Goal: Information Seeking & Learning: Learn about a topic

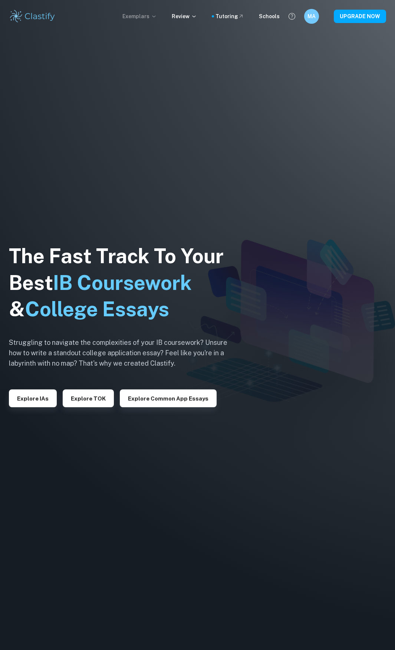
click at [152, 19] on p "Exemplars" at bounding box center [139, 16] width 35 height 8
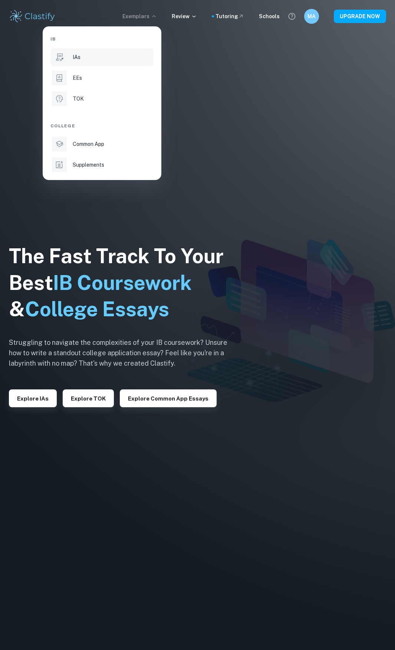
click at [85, 59] on div "IAs" at bounding box center [112, 57] width 79 height 8
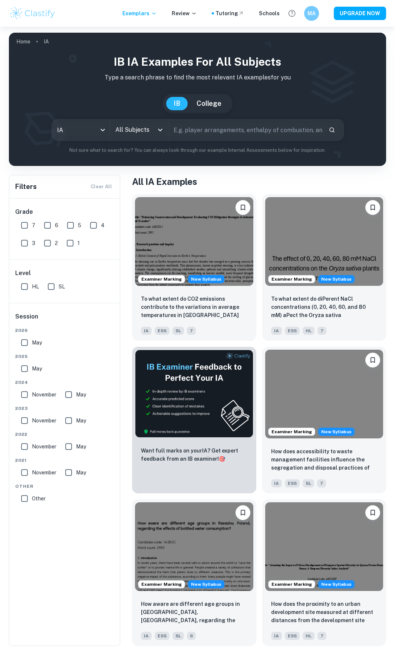
click at [142, 134] on input "All Subjects" at bounding box center [134, 130] width 40 height 14
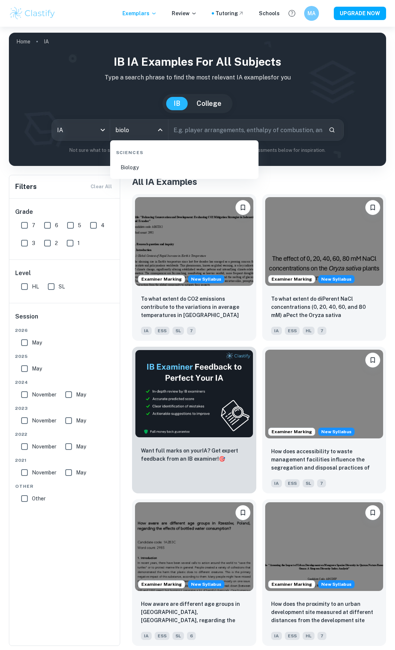
click at [146, 164] on li "Biology" at bounding box center [184, 167] width 143 height 17
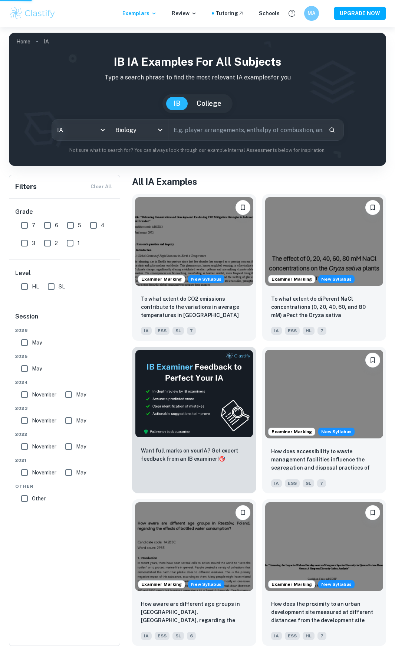
type input "Biology"
drag, startPoint x: 27, startPoint y: 226, endPoint x: 47, endPoint y: 225, distance: 19.7
click at [28, 226] on input "7" at bounding box center [24, 225] width 15 height 15
checkbox input "true"
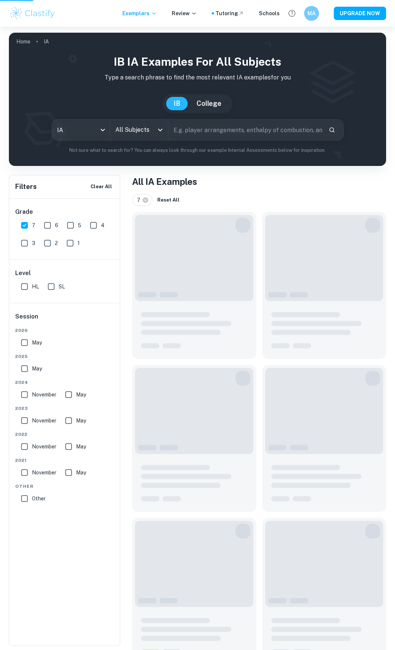
click at [53, 226] on input "6" at bounding box center [47, 225] width 15 height 15
checkbox input "true"
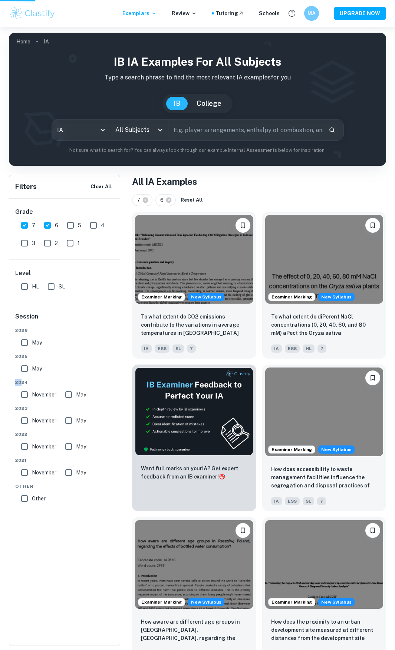
drag, startPoint x: 23, startPoint y: 377, endPoint x: 24, endPoint y: 367, distance: 9.4
click at [23, 374] on div "2026 May 2025 May 2024 November May 2023 November May 2022 November May 2021 No…" at bounding box center [64, 418] width 99 height 182
click at [24, 367] on input "May" at bounding box center [24, 368] width 15 height 15
checkbox input "true"
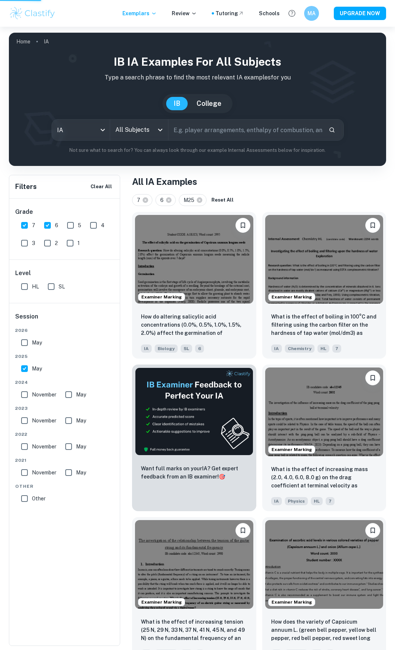
click at [104, 315] on h6 "Session" at bounding box center [64, 319] width 99 height 15
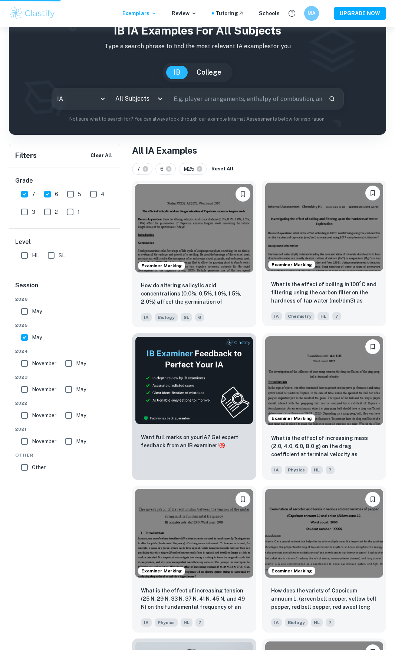
scroll to position [74, 0]
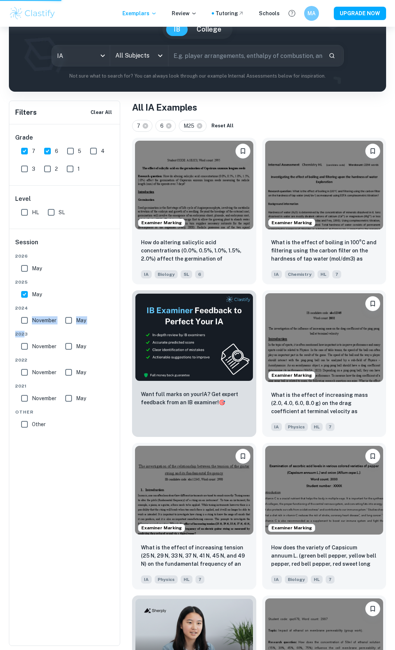
click at [23, 326] on div "2026 May 2025 May 2024 November May 2023 November May 2022 November May 2021 No…" at bounding box center [64, 344] width 99 height 182
click at [23, 324] on input "November" at bounding box center [24, 320] width 15 height 15
checkbox input "true"
click at [73, 320] on input "May" at bounding box center [68, 320] width 15 height 15
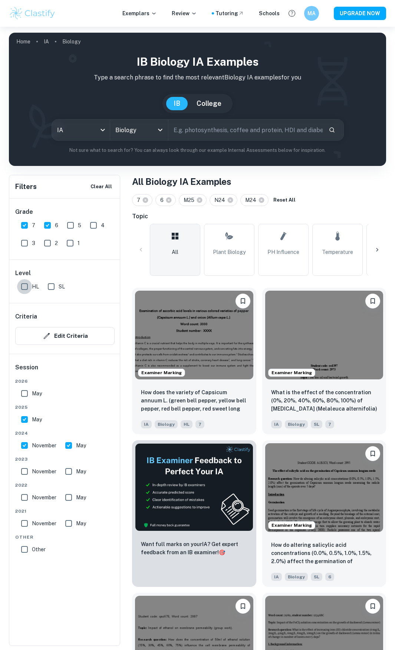
click at [26, 288] on input "HL" at bounding box center [24, 286] width 15 height 15
checkbox input "true"
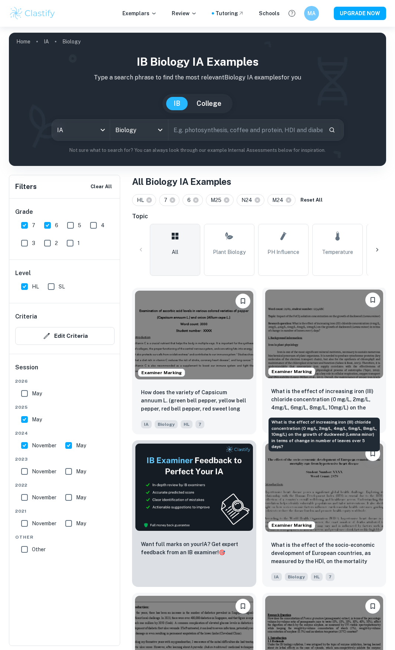
click at [312, 408] on p "What is the effect of increasing iron (III) chloride concentration (0 mg/L, 2mg…" at bounding box center [324, 399] width 107 height 25
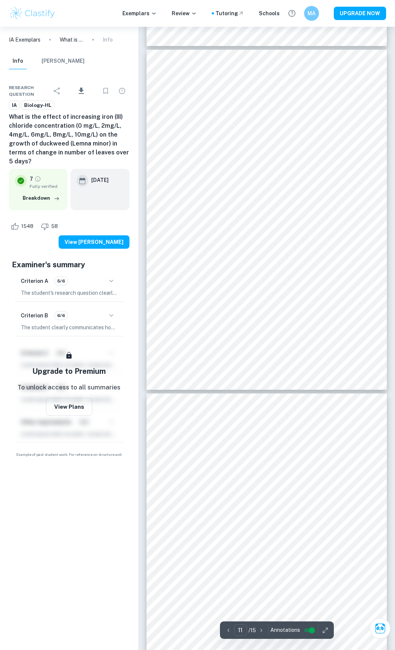
scroll to position [3488, 0]
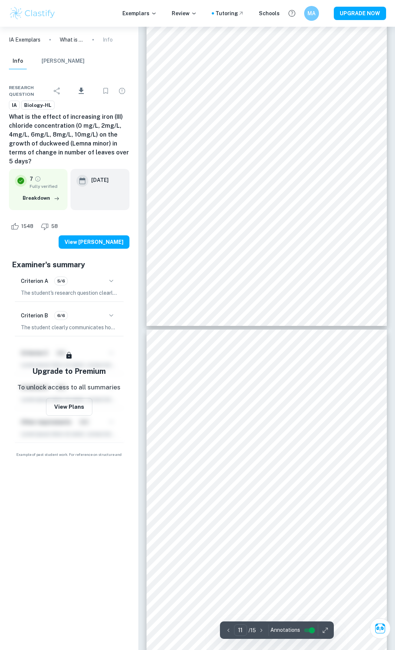
type input "10"
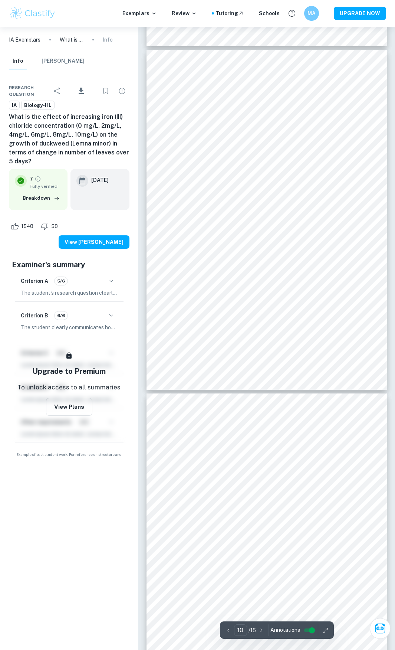
scroll to position [3192, 0]
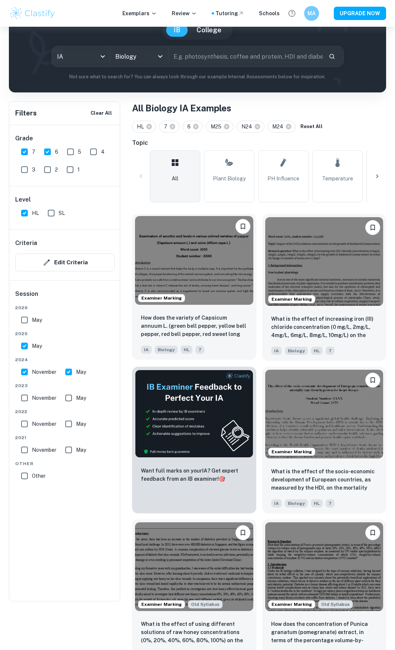
scroll to position [74, 0]
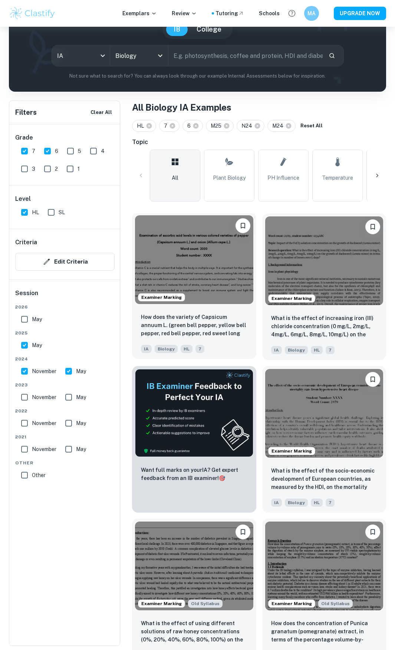
click at [201, 309] on div "How does the variety of Capsicum annuum L. (green bell pepper, yellow bell pepp…" at bounding box center [194, 333] width 124 height 52
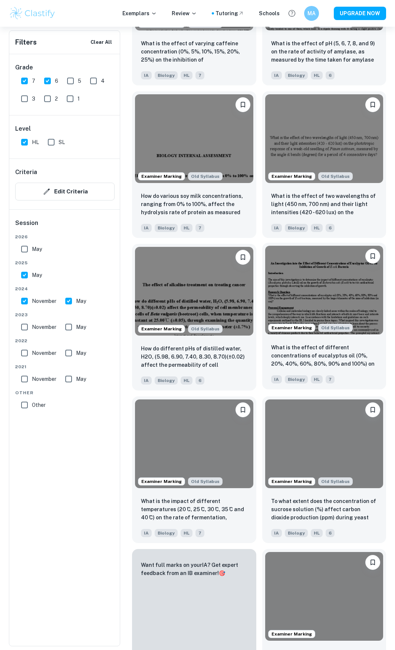
scroll to position [1113, 0]
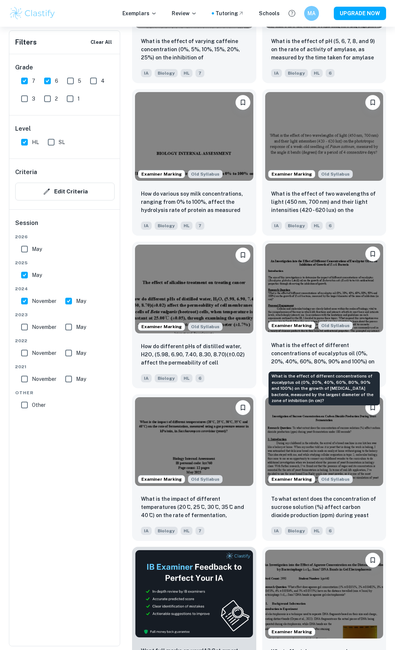
click at [318, 361] on p "What is the effect of different concentrations of eucalyptus oil (0%, 20%, 40%,…" at bounding box center [324, 353] width 107 height 25
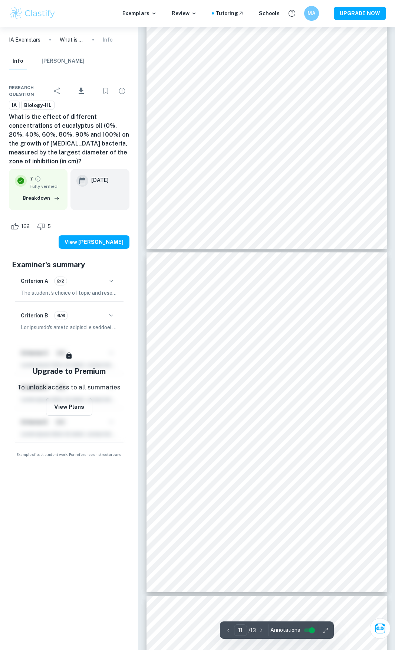
scroll to position [3340, 0]
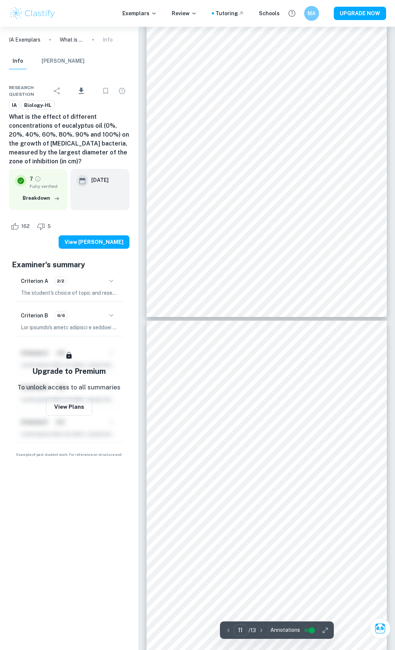
type input "10"
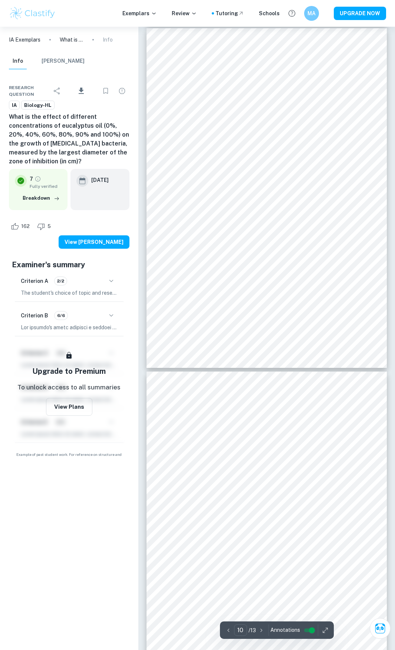
scroll to position [3192, 0]
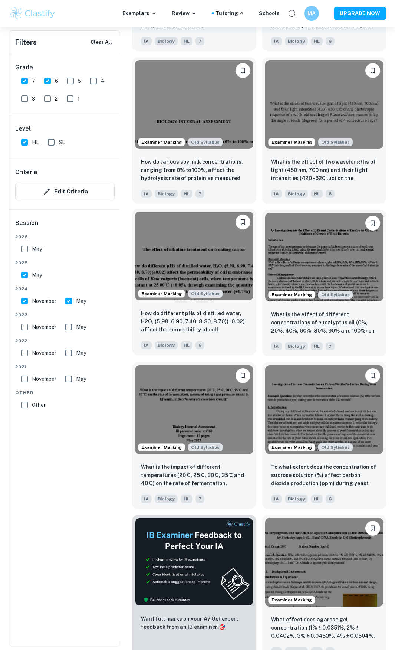
scroll to position [1447, 0]
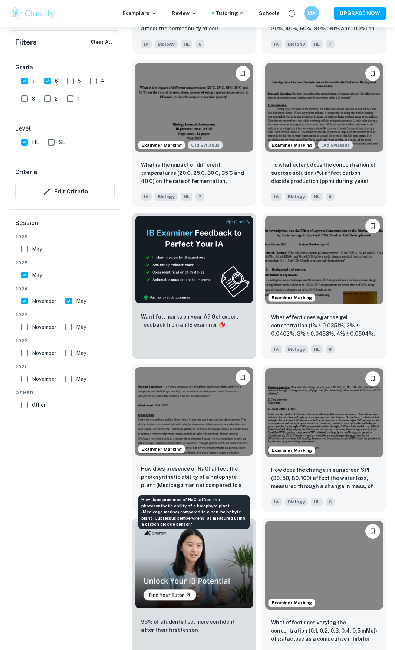
click at [196, 475] on p "How does presence of NaCl affect the photosynthetic ability of a halophyte plan…" at bounding box center [194, 477] width 107 height 25
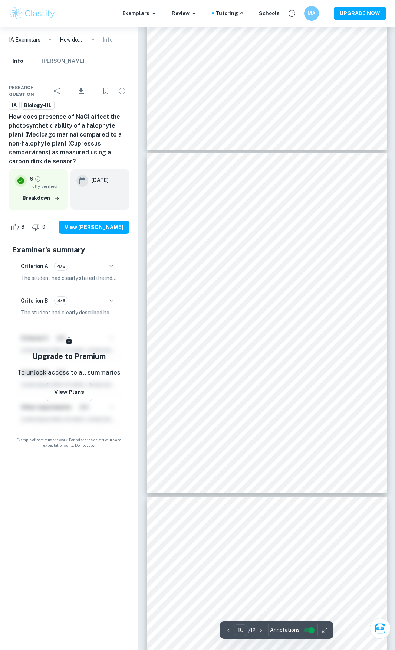
scroll to position [3080, 0]
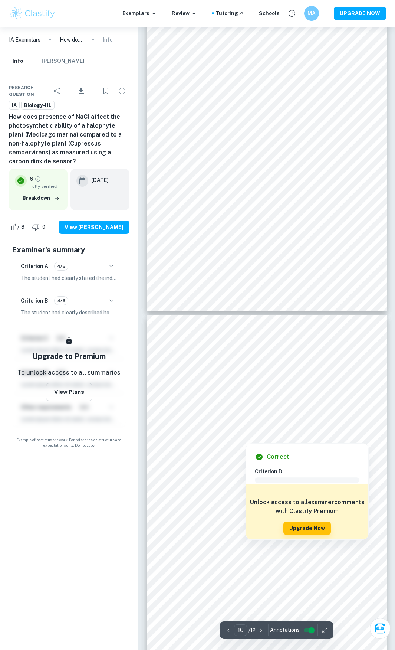
type input "9"
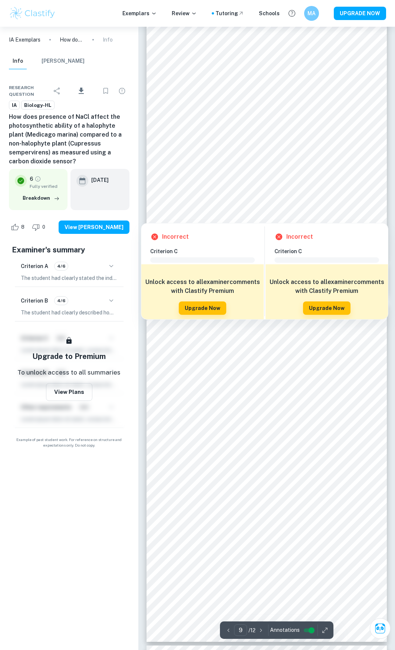
scroll to position [2783, 0]
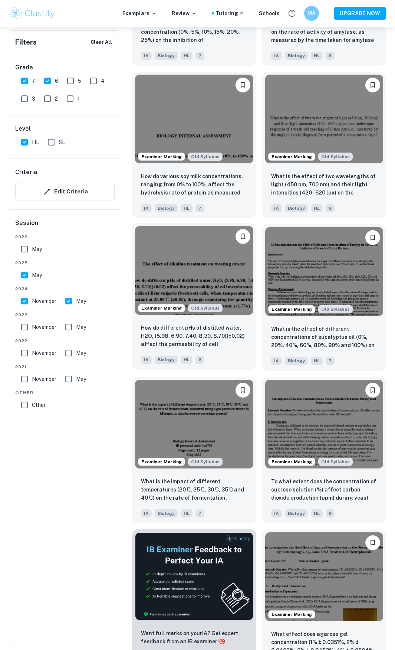
scroll to position [1076, 0]
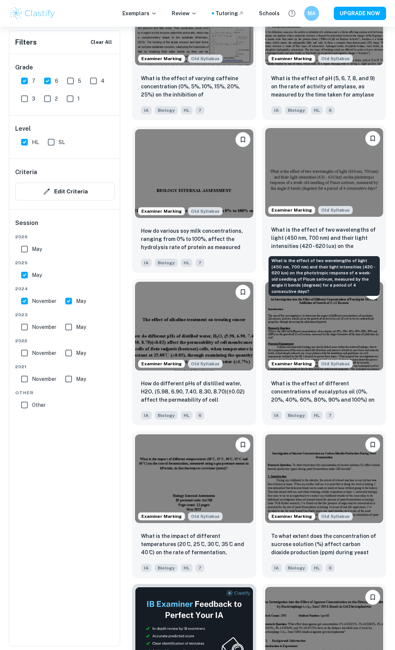
click at [330, 244] on p "What is the effect of two wavelengths of light (450 nm, 700 nm) and their light…" at bounding box center [324, 238] width 107 height 25
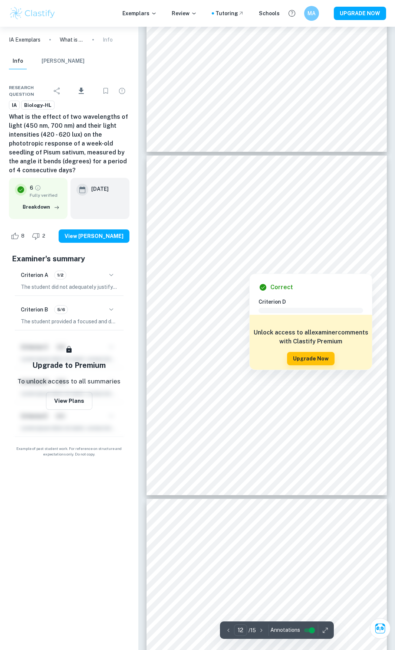
scroll to position [3748, 0]
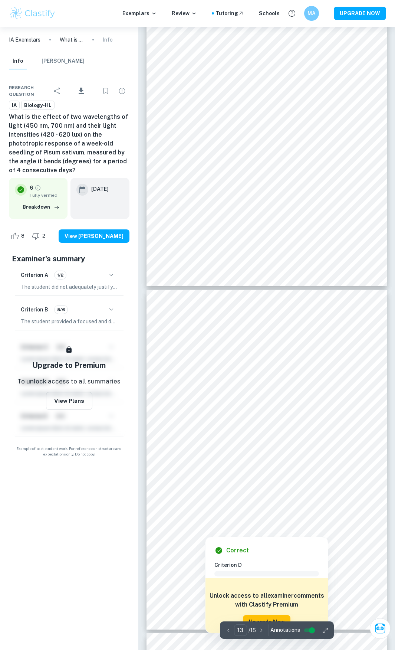
type input "12"
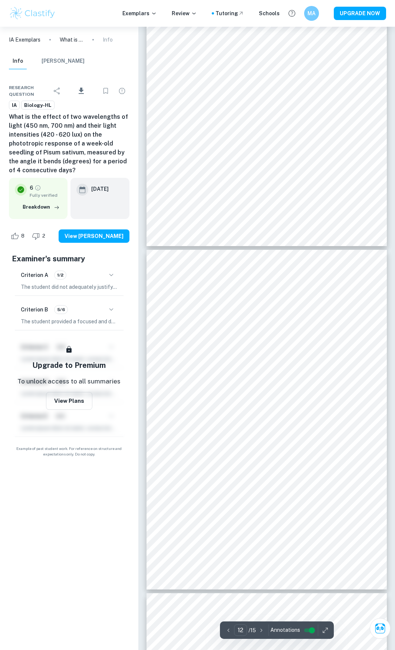
scroll to position [3674, 0]
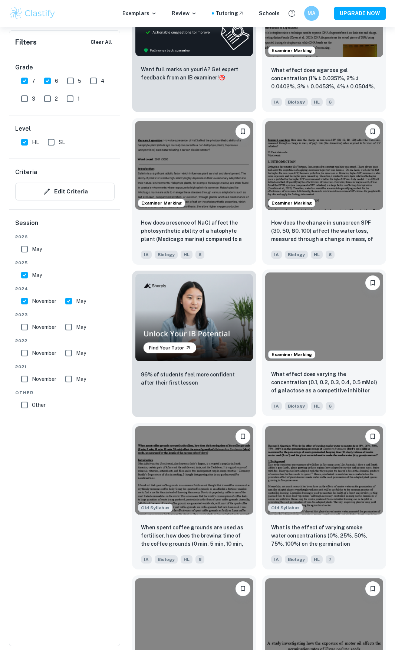
scroll to position [1856, 0]
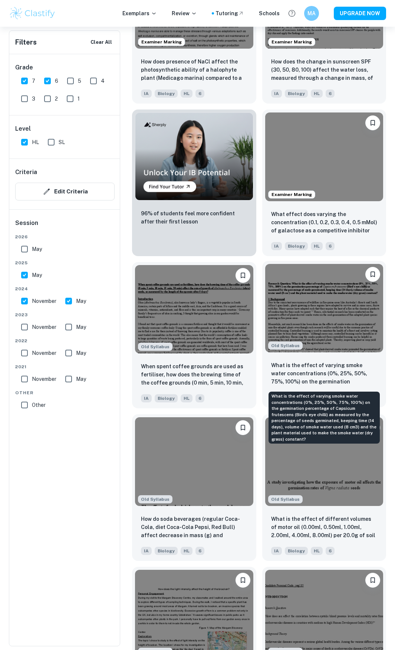
click at [312, 366] on p "What is the effect of varying smoke water concentrations (0%, 25%, 50%, 75%, 10…" at bounding box center [324, 373] width 107 height 25
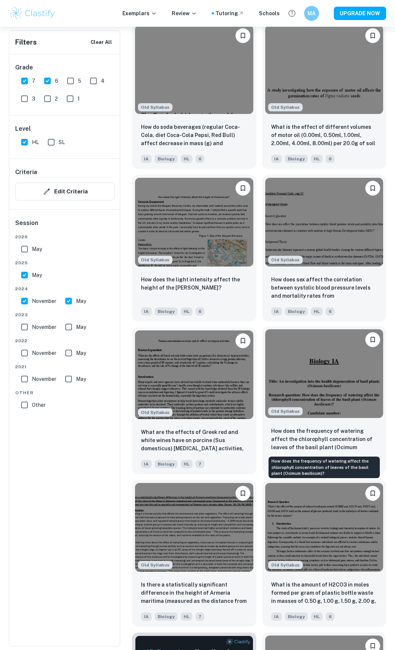
scroll to position [2264, 0]
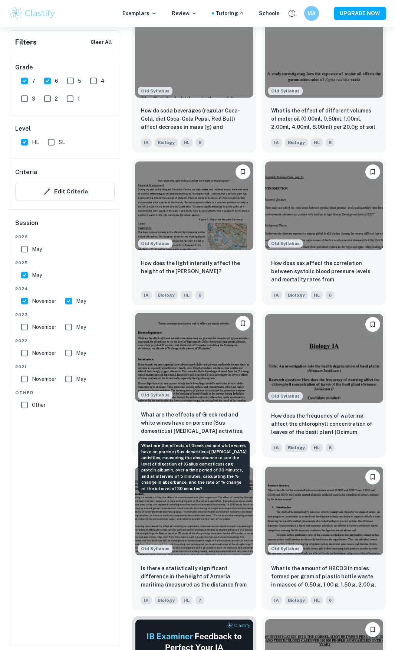
click at [226, 423] on p "What are the effects of Greek red and white wines have on porcine (Sus domestic…" at bounding box center [194, 422] width 107 height 25
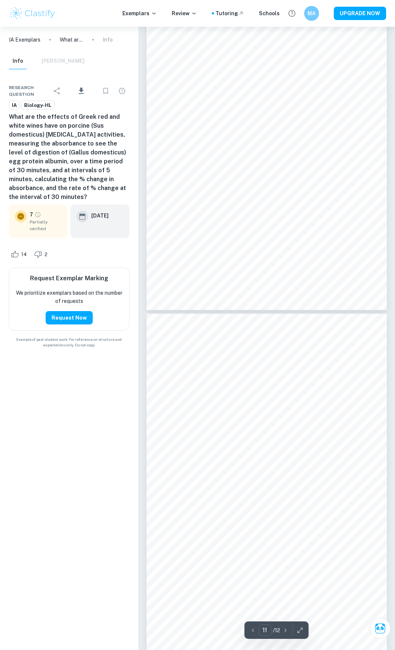
scroll to position [3526, 0]
type input "10"
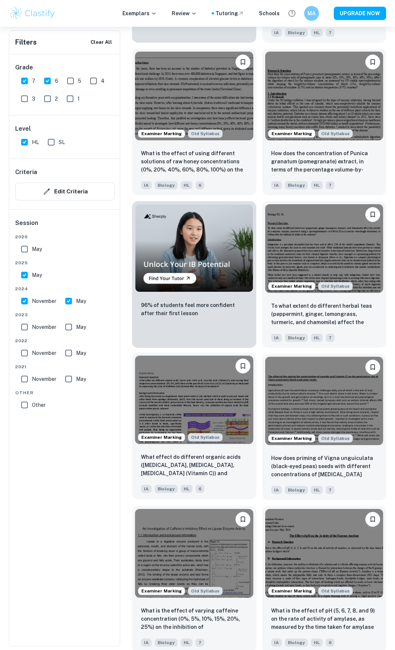
scroll to position [482, 0]
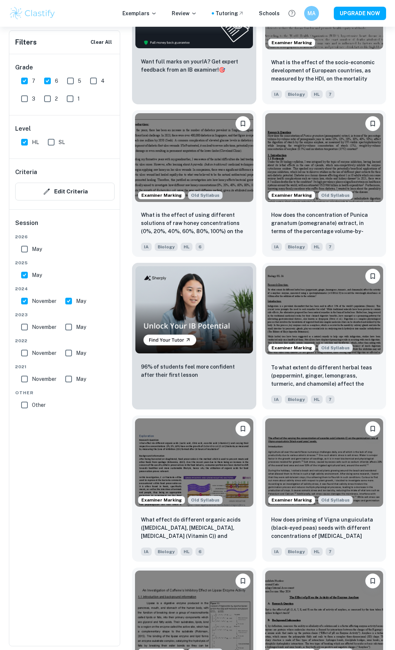
click at [69, 304] on input "May" at bounding box center [68, 301] width 15 height 15
checkbox input "false"
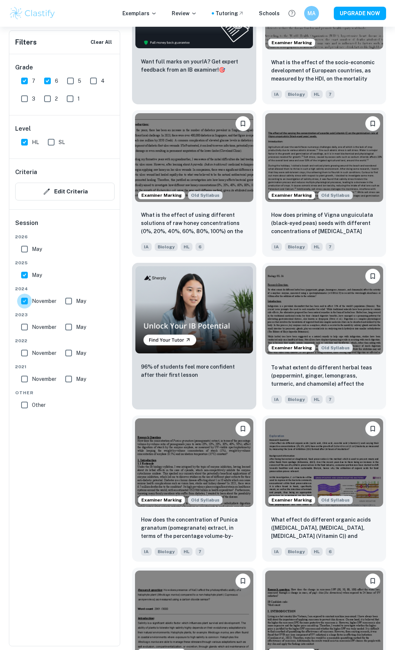
click at [24, 299] on input "November" at bounding box center [24, 301] width 15 height 15
checkbox input "false"
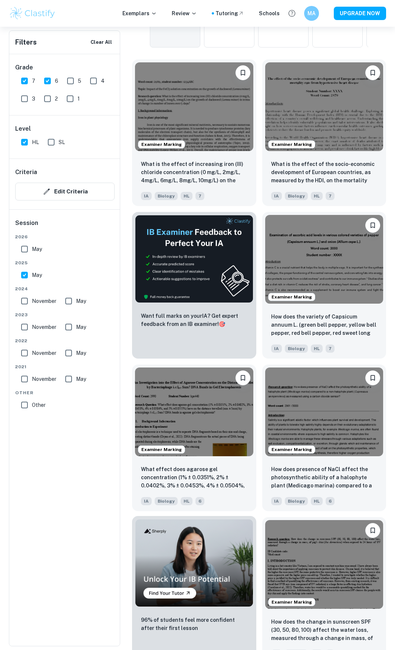
scroll to position [223, 0]
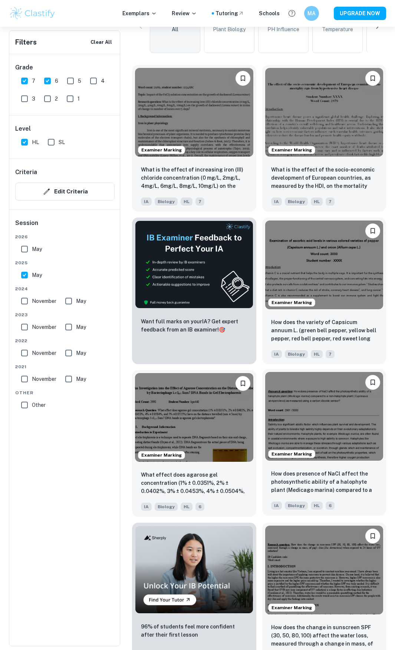
click at [322, 421] on img at bounding box center [324, 416] width 118 height 89
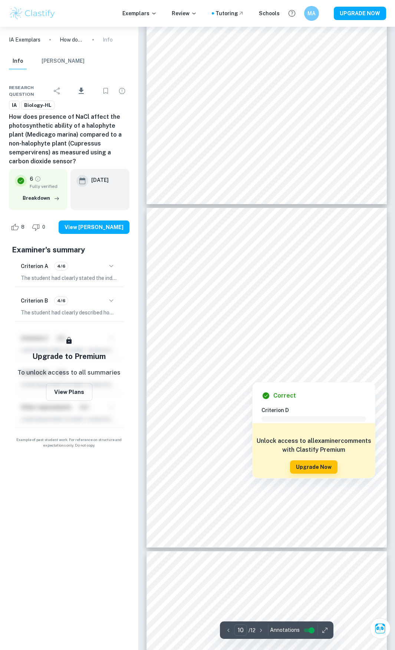
scroll to position [2977, 0]
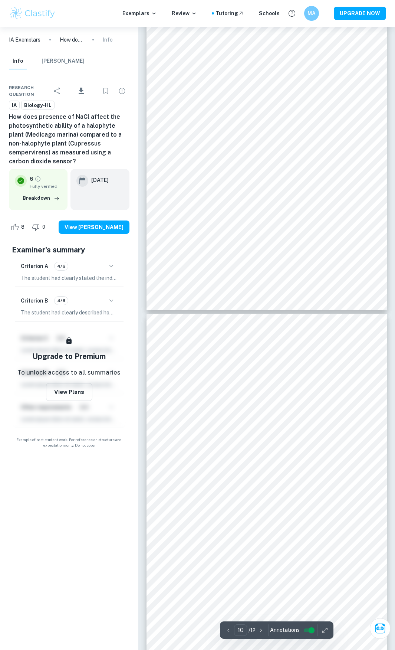
type input "9"
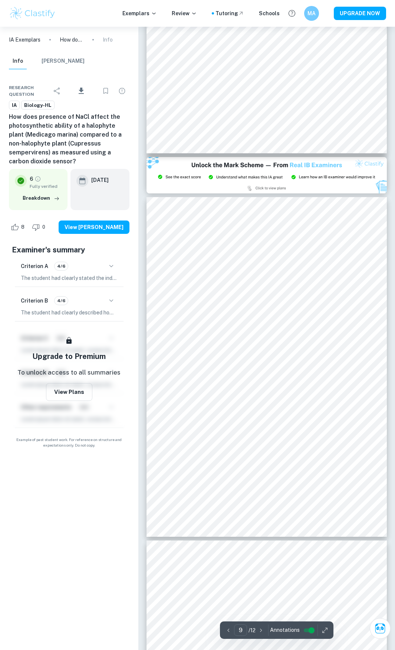
scroll to position [2680, 0]
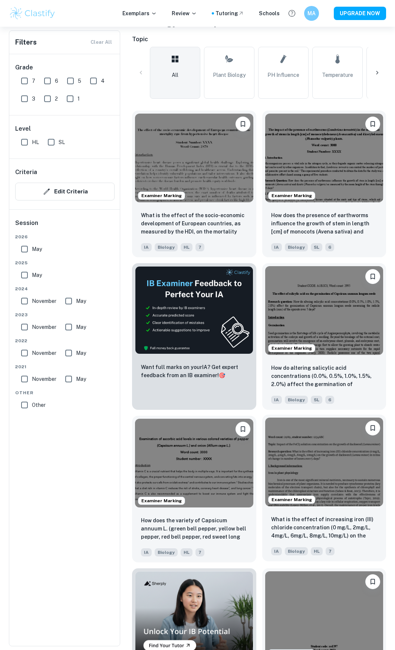
scroll to position [186, 0]
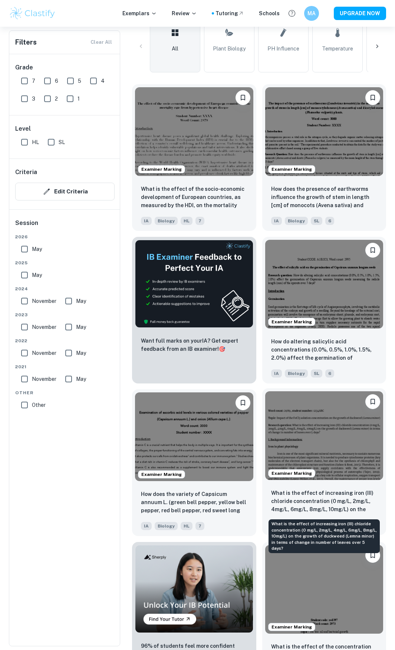
click at [304, 509] on p "What is the effect of increasing iron (III) chloride concentration (0 mg/L, 2mg…" at bounding box center [324, 501] width 107 height 25
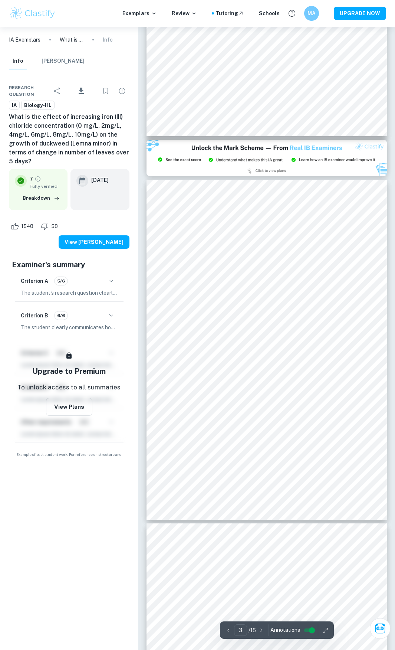
scroll to position [928, 0]
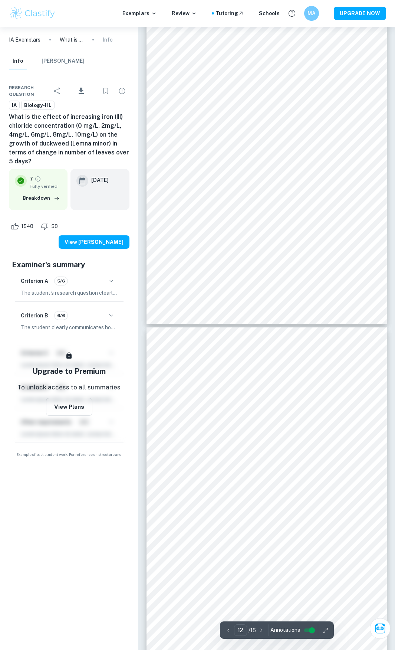
type input "11"
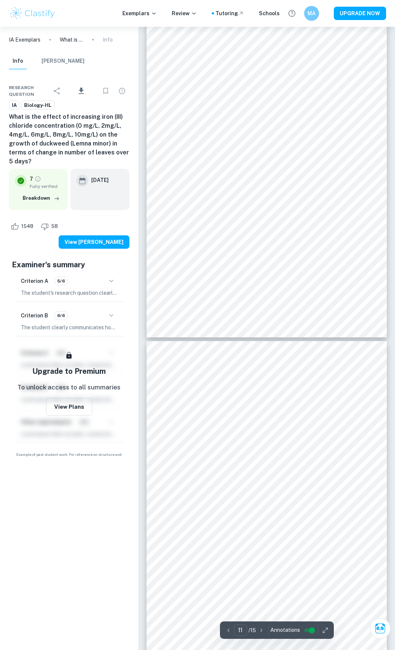
scroll to position [3588, 0]
